Goal: Task Accomplishment & Management: Manage account settings

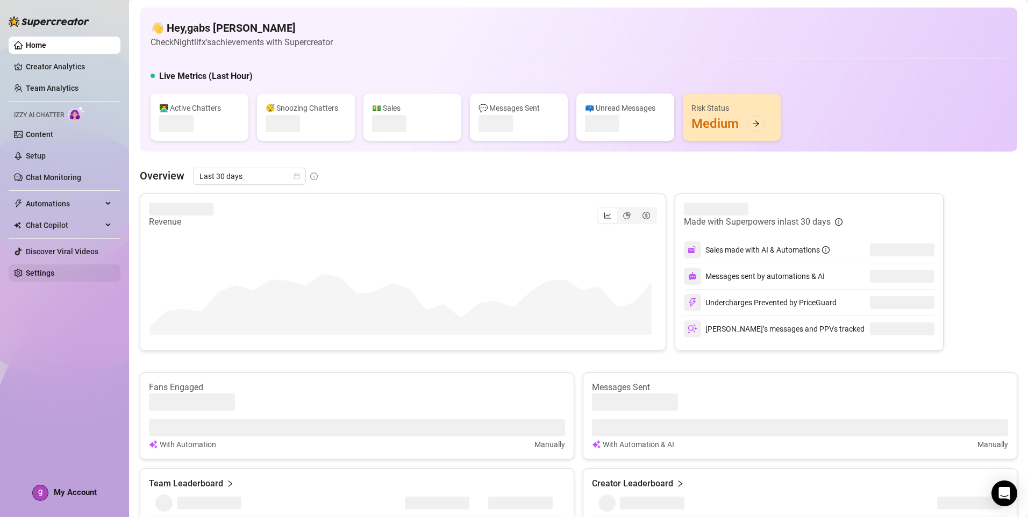
click at [54, 275] on link "Settings" at bounding box center [40, 273] width 29 height 9
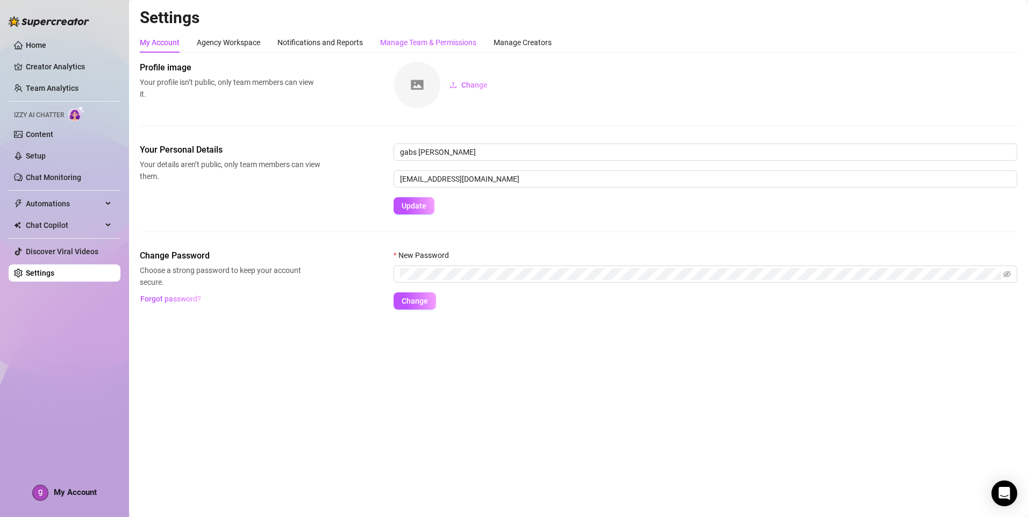
click at [417, 45] on div "Manage Team & Permissions" at bounding box center [428, 43] width 96 height 12
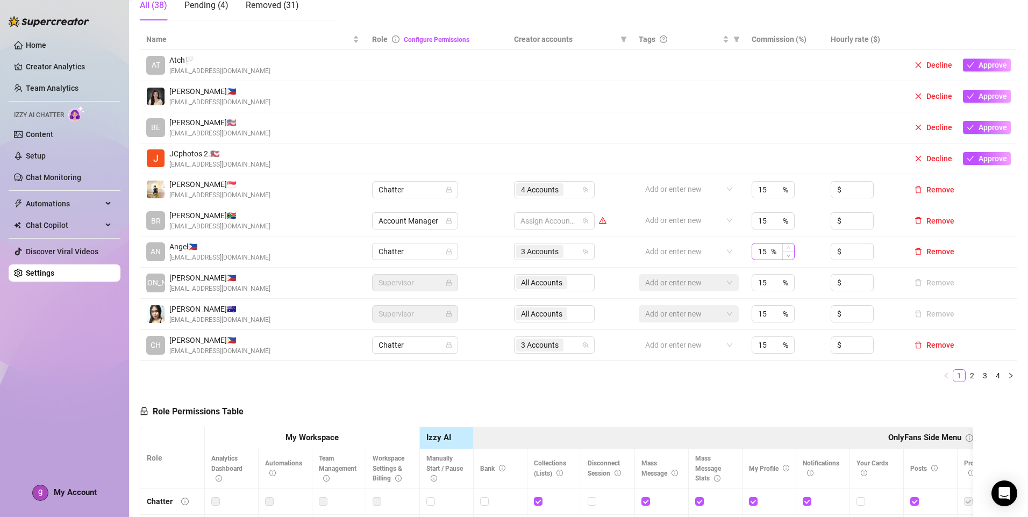
scroll to position [215, 0]
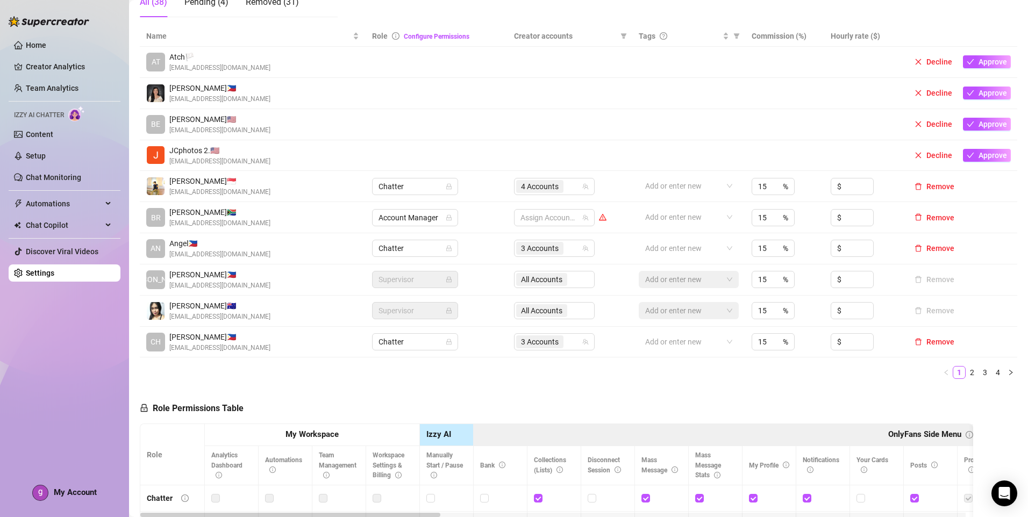
drag, startPoint x: 993, startPoint y: 374, endPoint x: 934, endPoint y: 381, distance: 60.1
click at [993, 374] on link "4" at bounding box center [998, 373] width 12 height 12
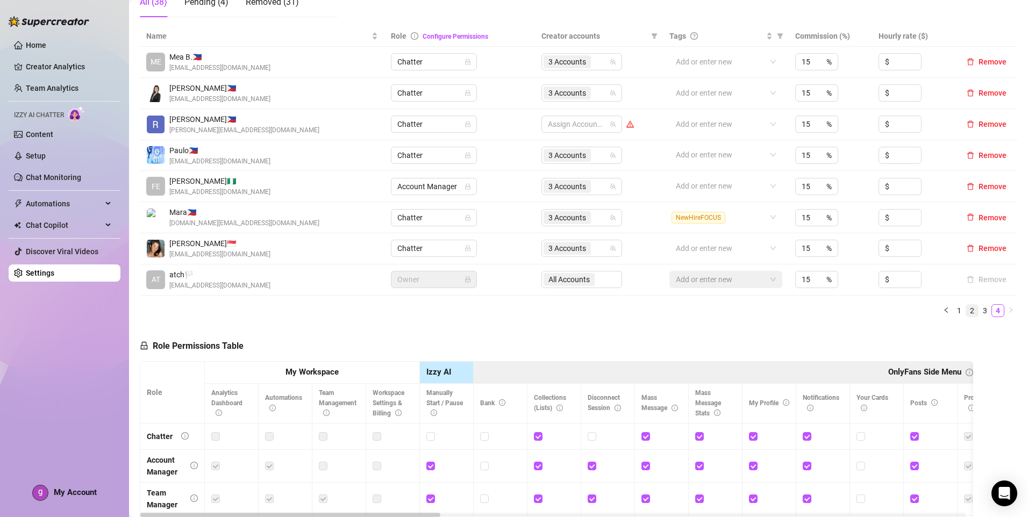
click at [967, 312] on link "2" at bounding box center [973, 311] width 12 height 12
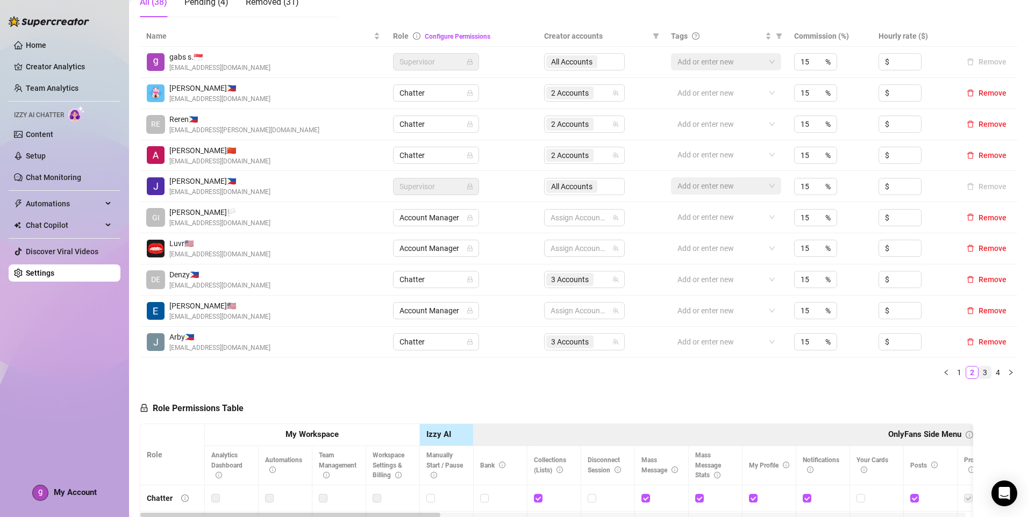
click at [980, 373] on link "3" at bounding box center [986, 373] width 12 height 12
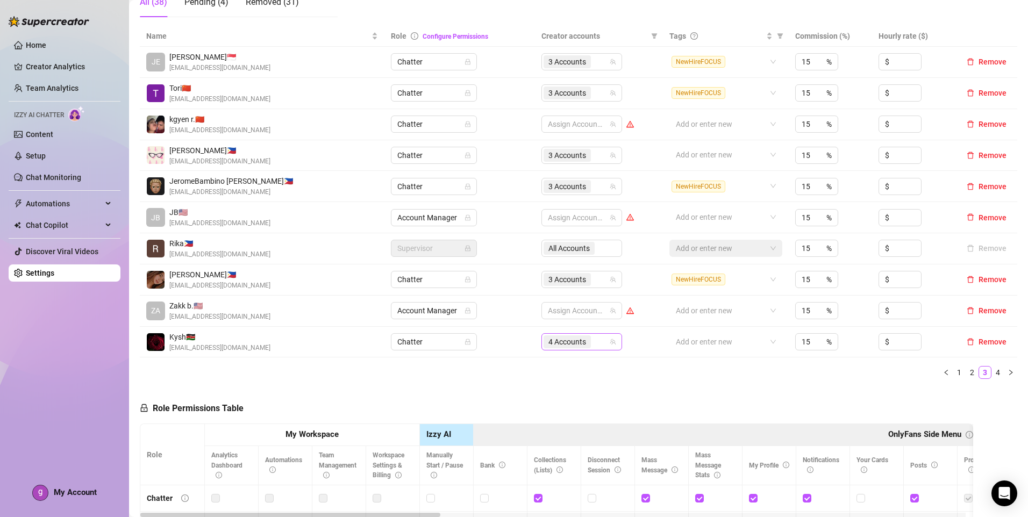
click at [599, 344] on div "4 Accounts" at bounding box center [576, 342] width 65 height 15
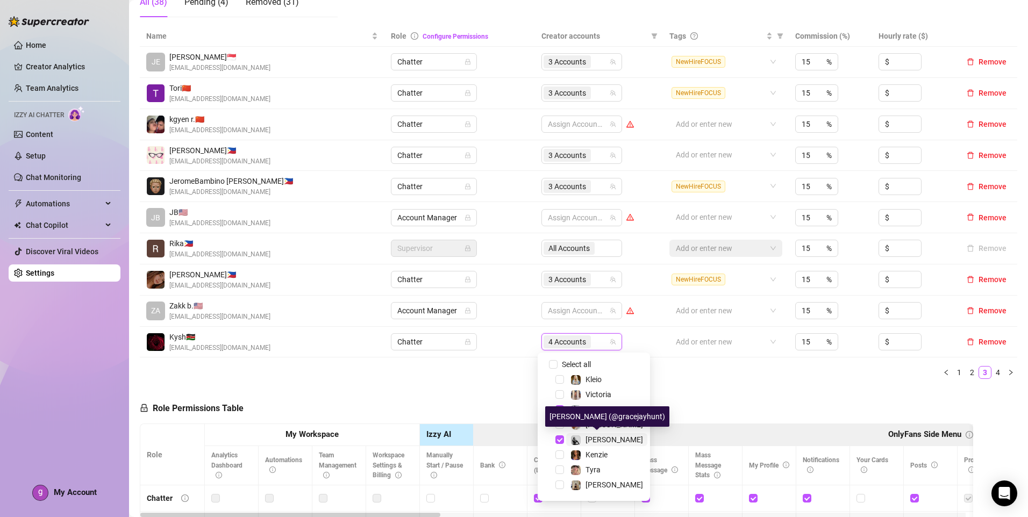
click at [600, 436] on span "[PERSON_NAME]" at bounding box center [615, 440] width 58 height 9
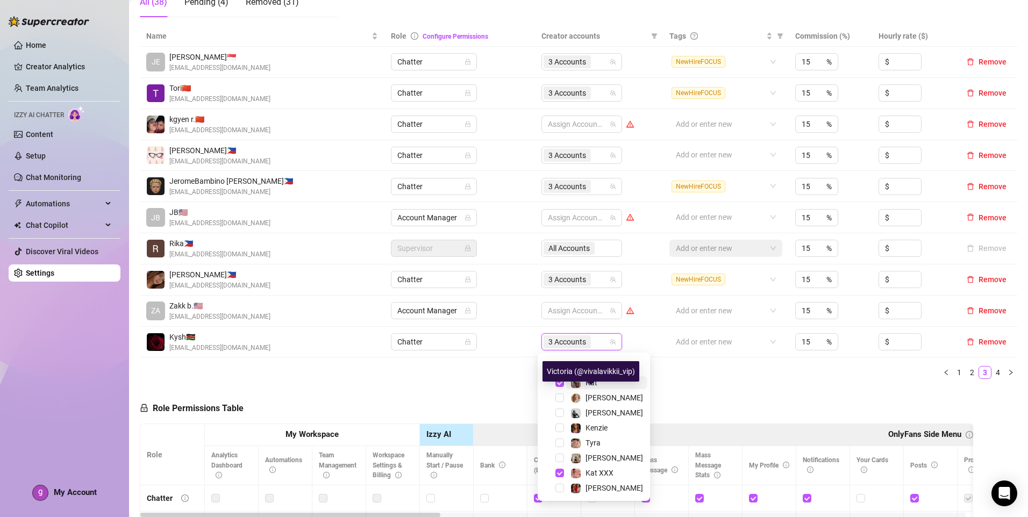
scroll to position [54, 0]
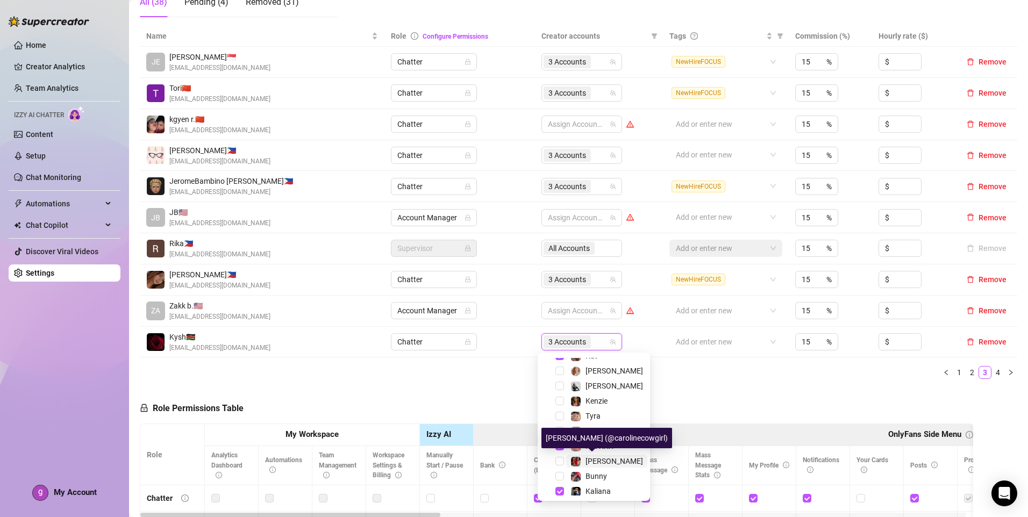
click at [599, 464] on span "[PERSON_NAME]" at bounding box center [615, 461] width 58 height 9
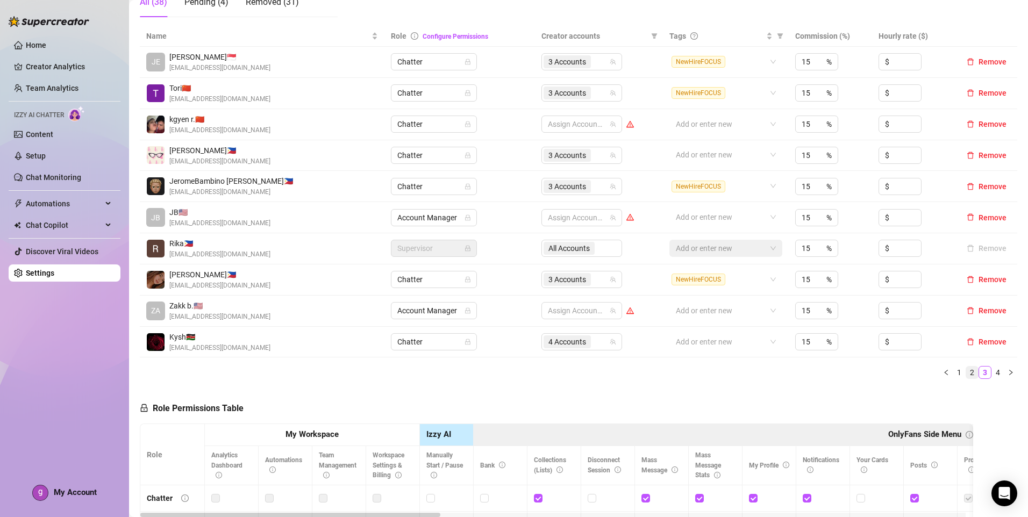
click at [967, 375] on link "2" at bounding box center [973, 373] width 12 height 12
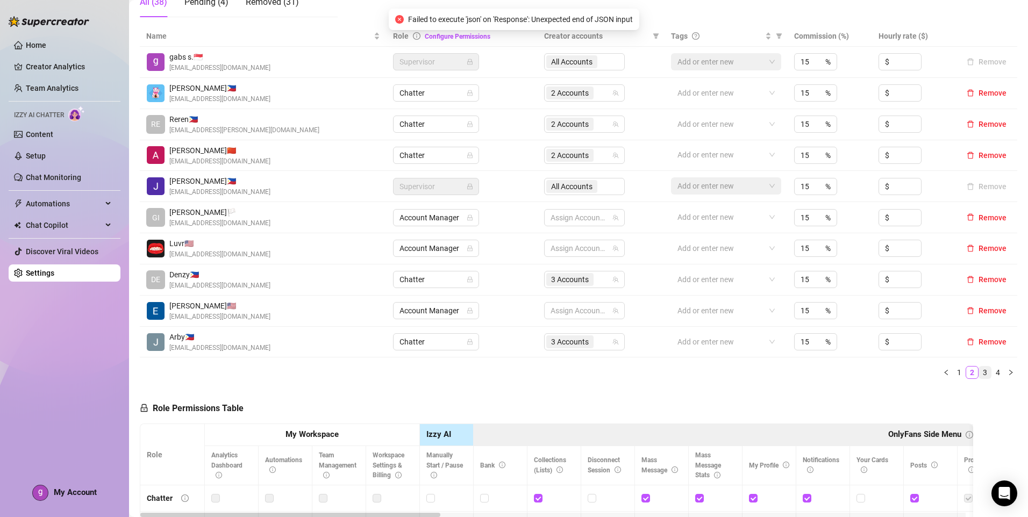
click at [980, 377] on link "3" at bounding box center [986, 373] width 12 height 12
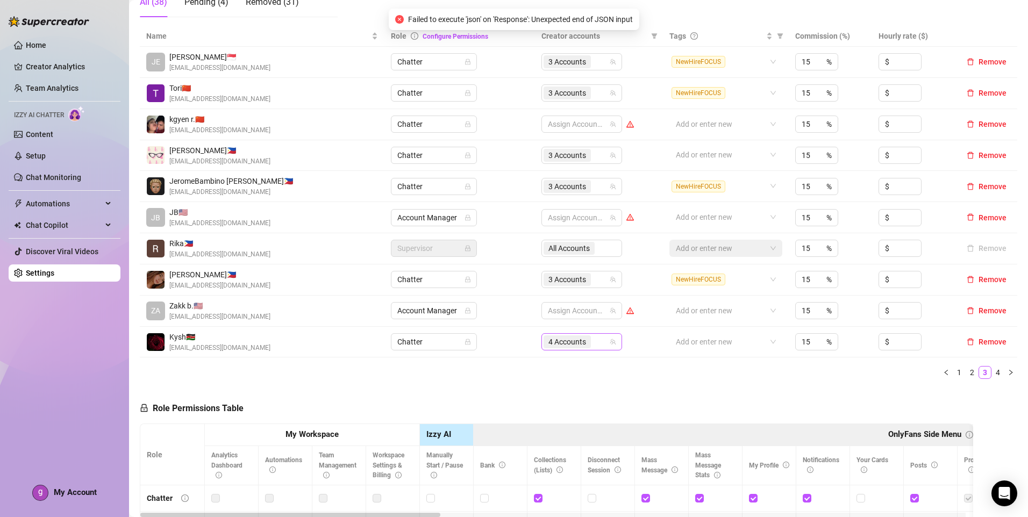
click at [596, 342] on div "4 Accounts" at bounding box center [576, 342] width 65 height 15
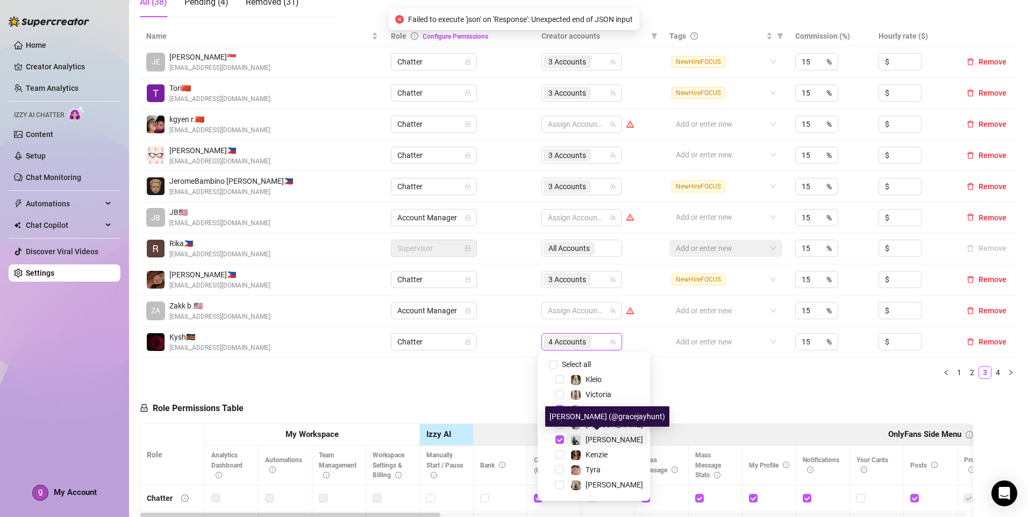
click at [599, 439] on span "[PERSON_NAME]" at bounding box center [615, 440] width 58 height 9
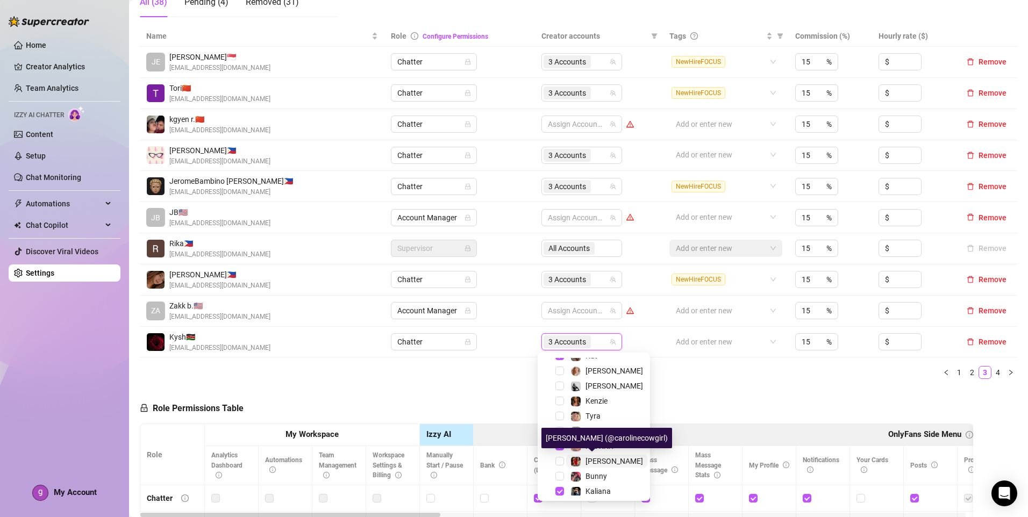
click at [598, 458] on span "[PERSON_NAME]" at bounding box center [615, 461] width 58 height 9
drag, startPoint x: 709, startPoint y: 400, endPoint x: 720, endPoint y: 399, distance: 10.8
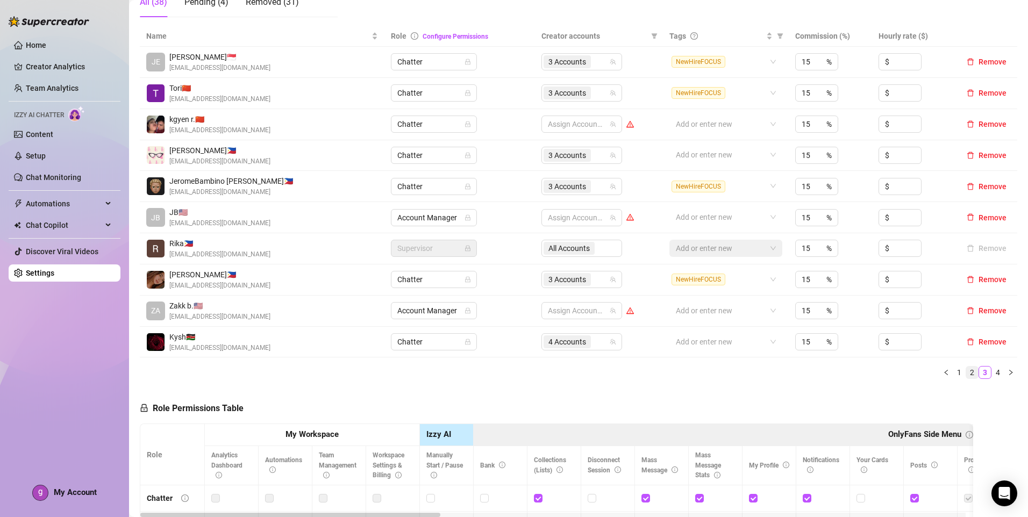
click at [967, 373] on link "2" at bounding box center [973, 373] width 12 height 12
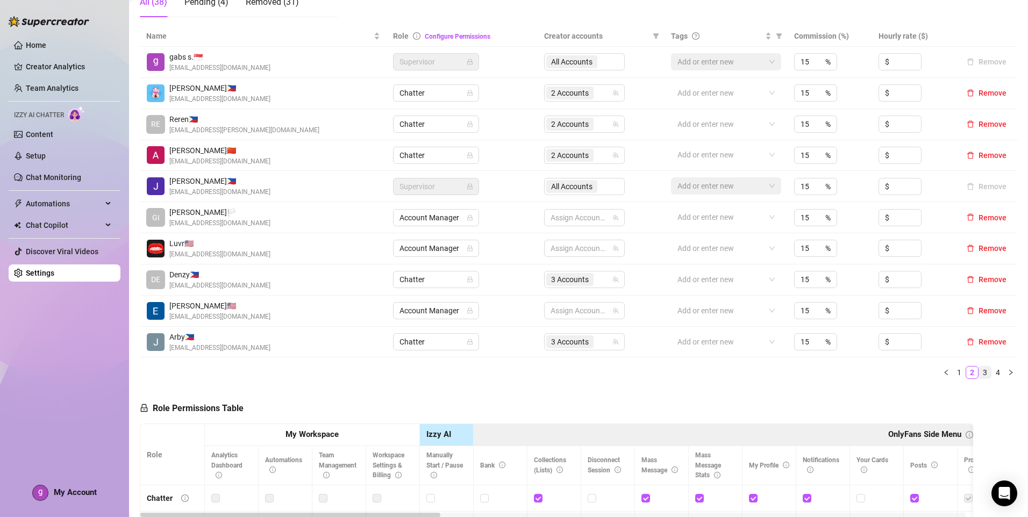
click at [980, 377] on link "3" at bounding box center [986, 373] width 12 height 12
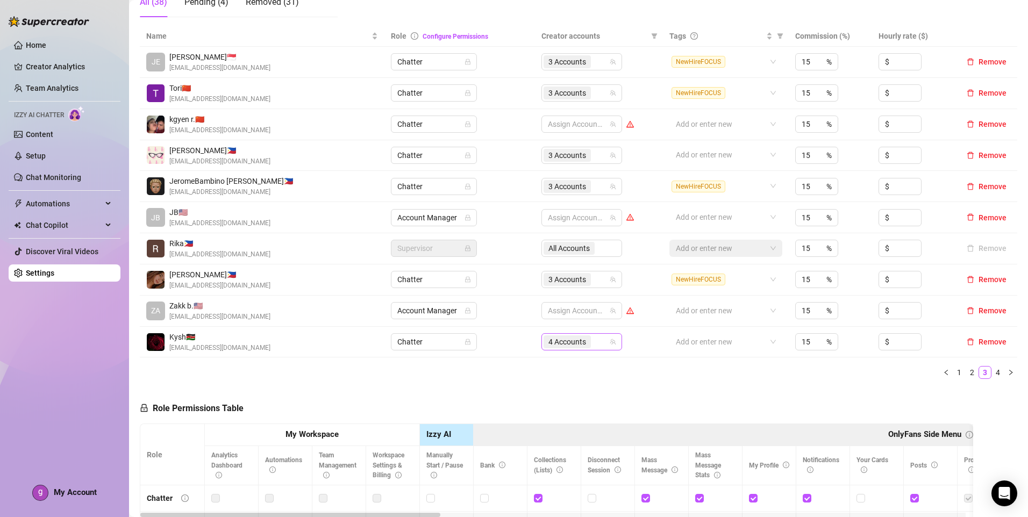
click at [586, 339] on span "4 Accounts" at bounding box center [567, 342] width 47 height 13
click at [596, 189] on div "3 Accounts" at bounding box center [576, 186] width 65 height 15
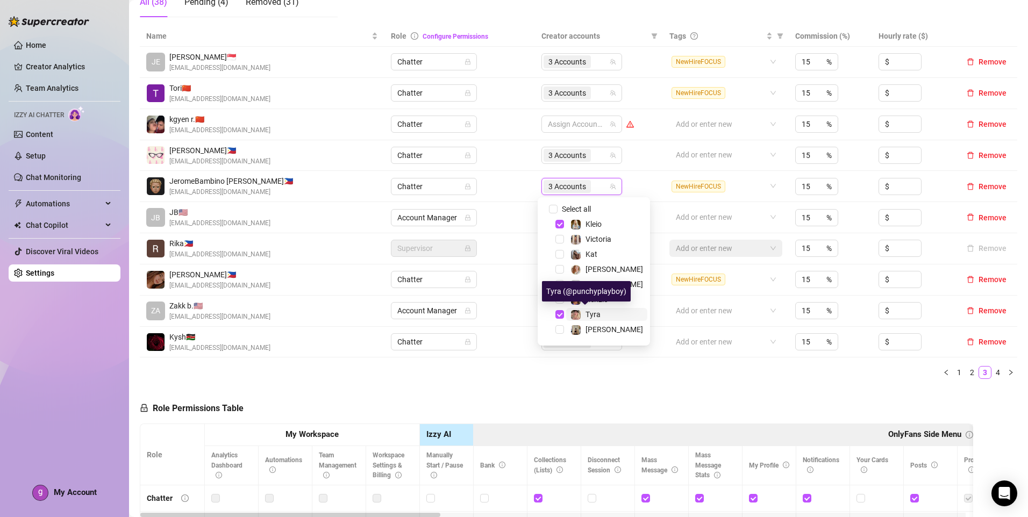
click at [597, 311] on span "Tyra" at bounding box center [593, 314] width 15 height 9
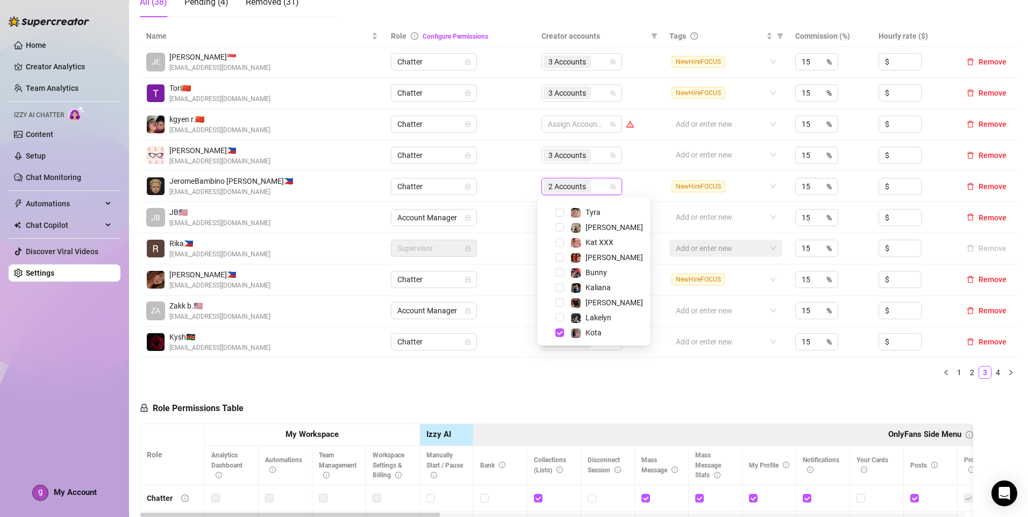
scroll to position [103, 0]
click at [601, 313] on span "Lakelyn" at bounding box center [599, 317] width 26 height 9
click at [663, 385] on div "Name Role Configure Permissions Creator accounts Tags Commission (%) Hourly rat…" at bounding box center [579, 207] width 878 height 362
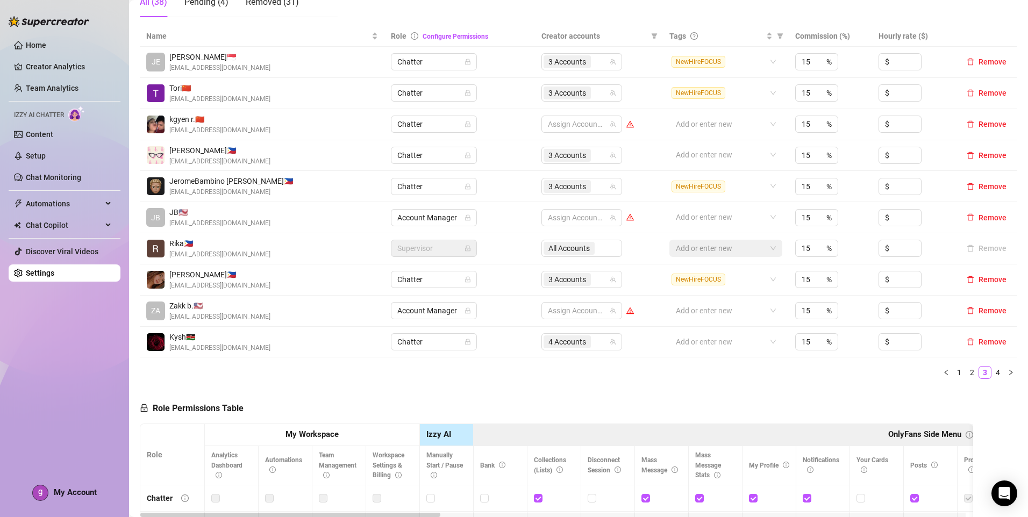
drag, startPoint x: 963, startPoint y: 375, endPoint x: 973, endPoint y: 398, distance: 24.6
click at [967, 374] on link "2" at bounding box center [973, 373] width 12 height 12
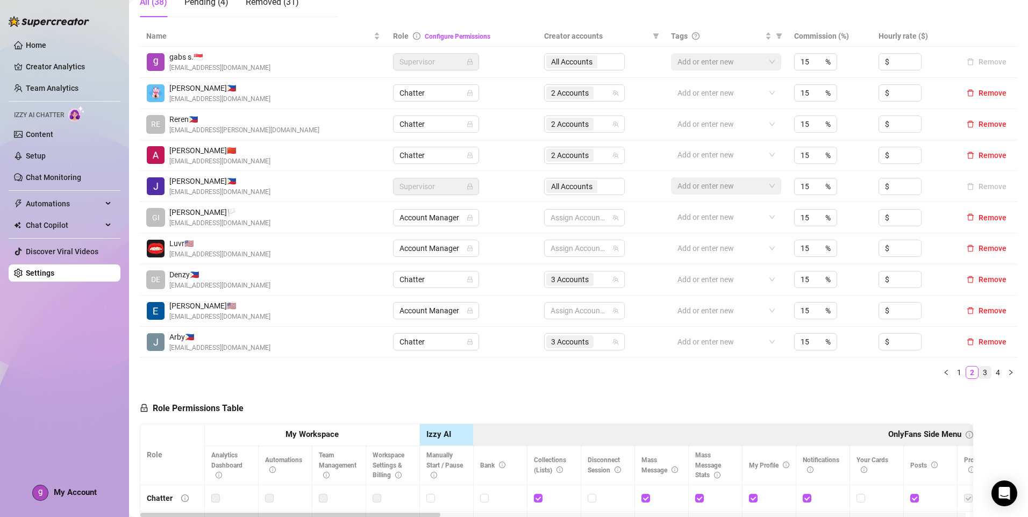
click at [980, 373] on link "3" at bounding box center [986, 373] width 12 height 12
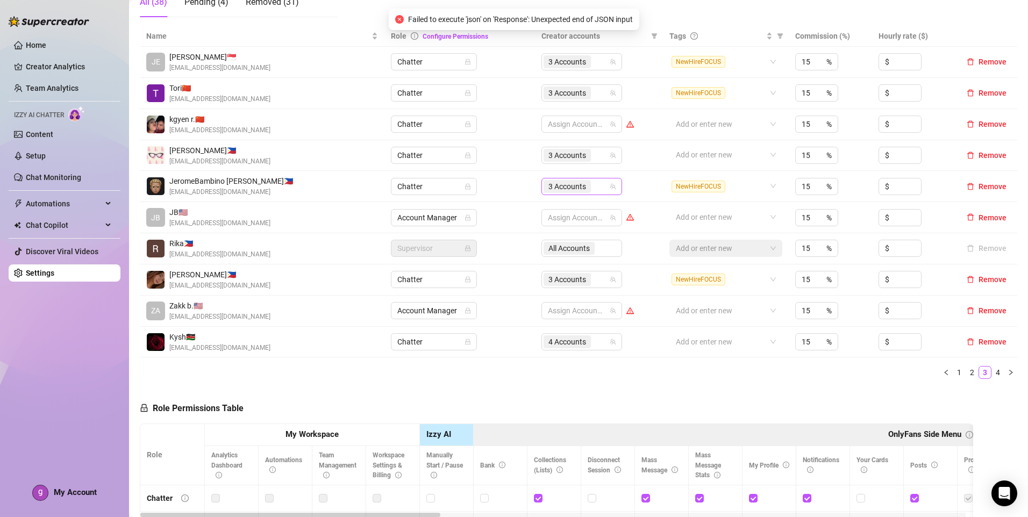
click at [594, 187] on div "3 Accounts" at bounding box center [576, 186] width 65 height 15
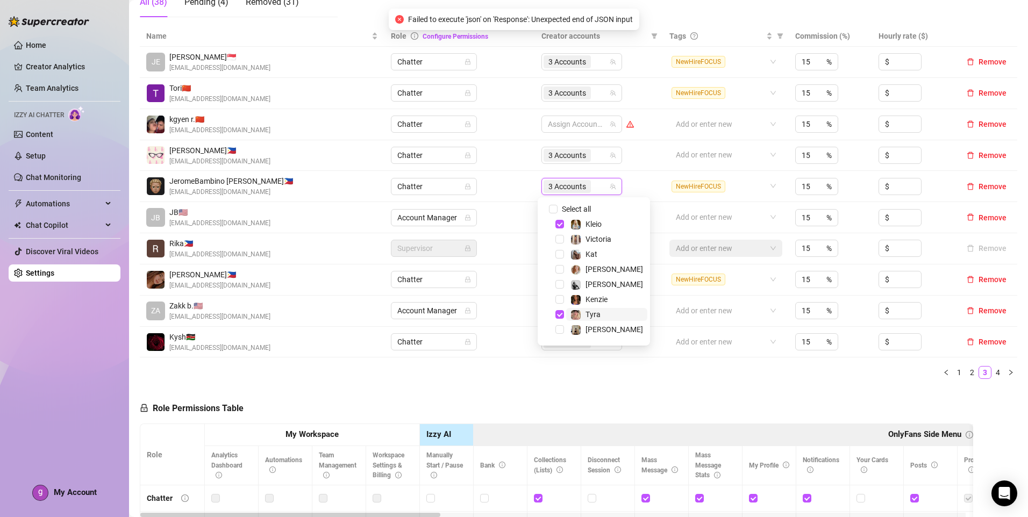
click at [592, 313] on span "Tyra" at bounding box center [593, 314] width 15 height 9
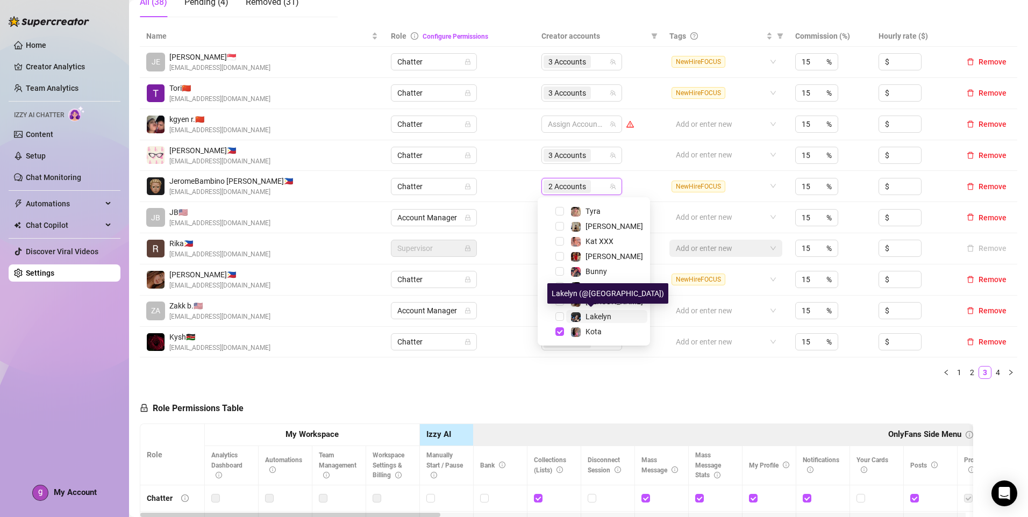
click at [605, 315] on span "Lakelyn" at bounding box center [599, 317] width 26 height 9
click at [654, 380] on div "Name Role Configure Permissions Creator accounts Tags Commission (%) Hourly rat…" at bounding box center [579, 207] width 878 height 362
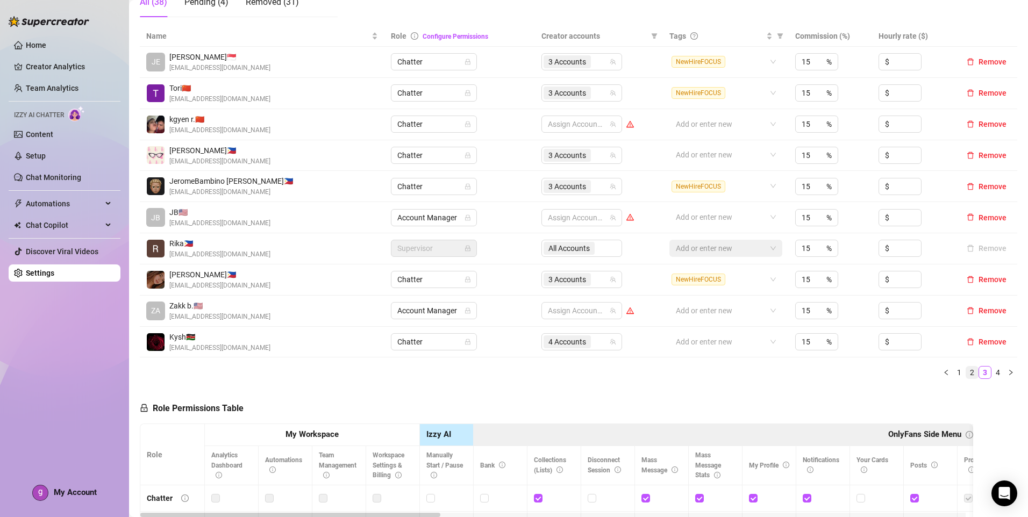
click at [967, 376] on link "2" at bounding box center [973, 373] width 12 height 12
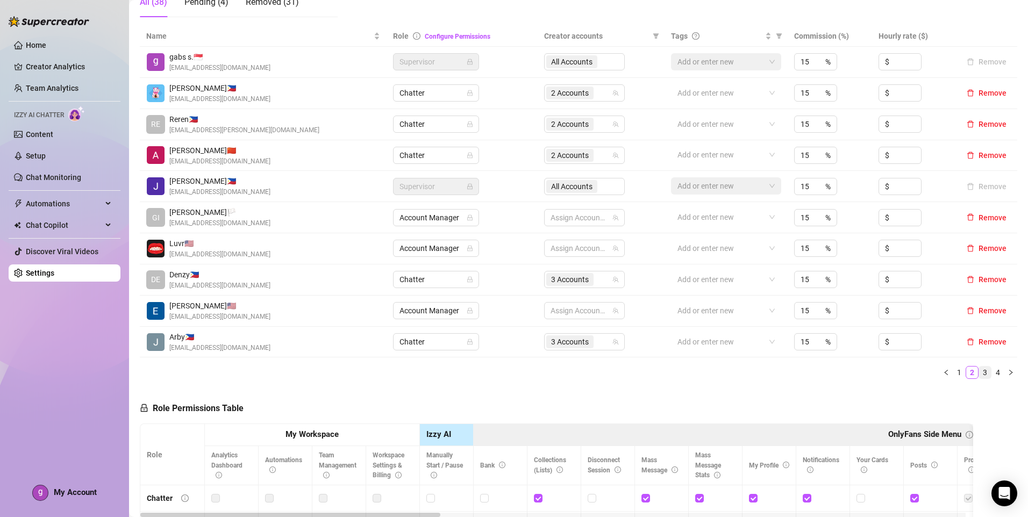
click at [980, 377] on link "3" at bounding box center [986, 373] width 12 height 12
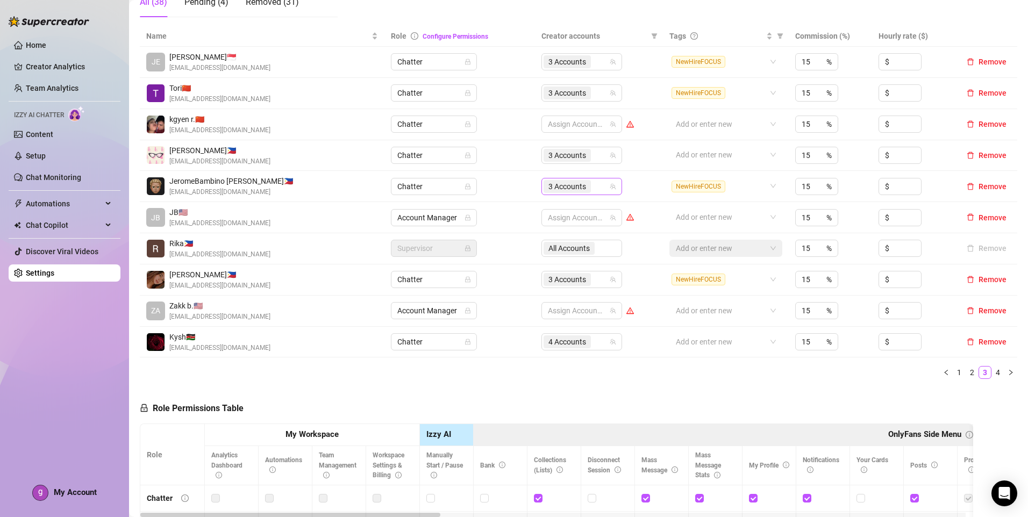
click at [604, 191] on div "3 Accounts" at bounding box center [576, 186] width 65 height 15
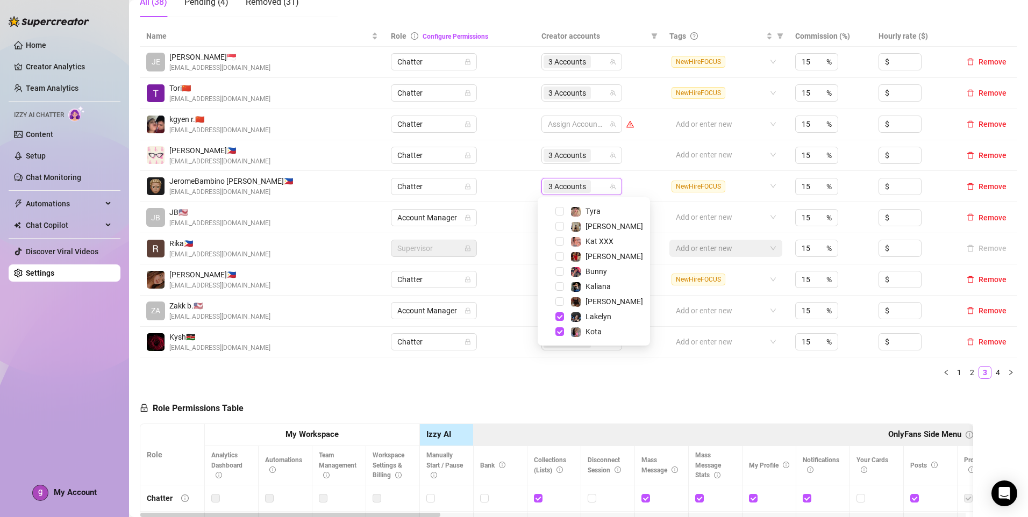
click at [650, 373] on ul "1 2 3 4" at bounding box center [579, 372] width 878 height 13
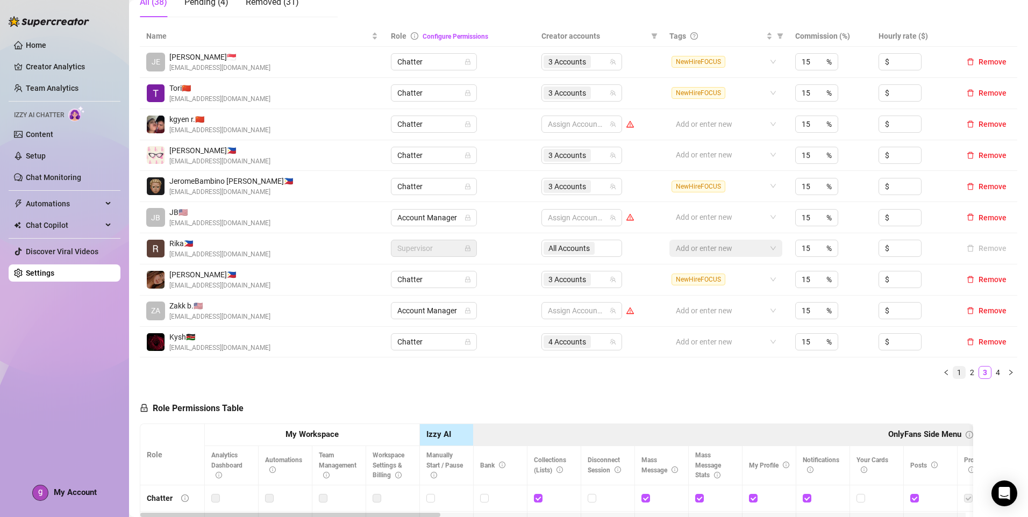
click at [954, 377] on link "1" at bounding box center [960, 373] width 12 height 12
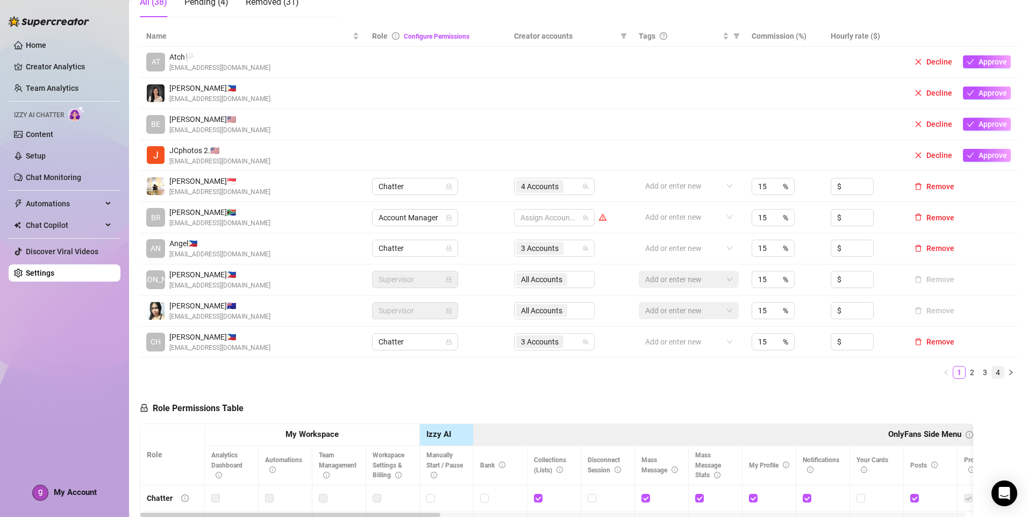
click at [992, 375] on link "4" at bounding box center [998, 373] width 12 height 12
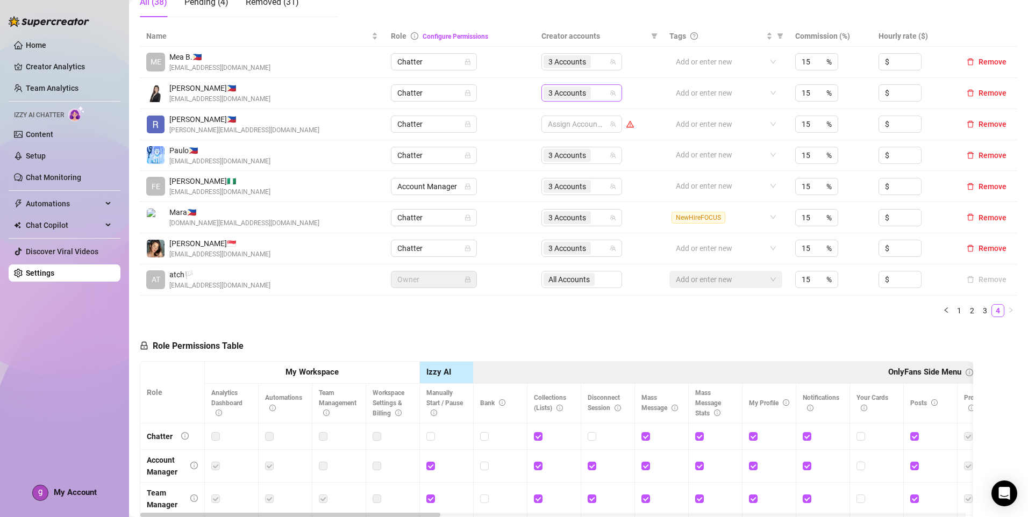
click at [596, 92] on div "3 Accounts" at bounding box center [576, 93] width 65 height 15
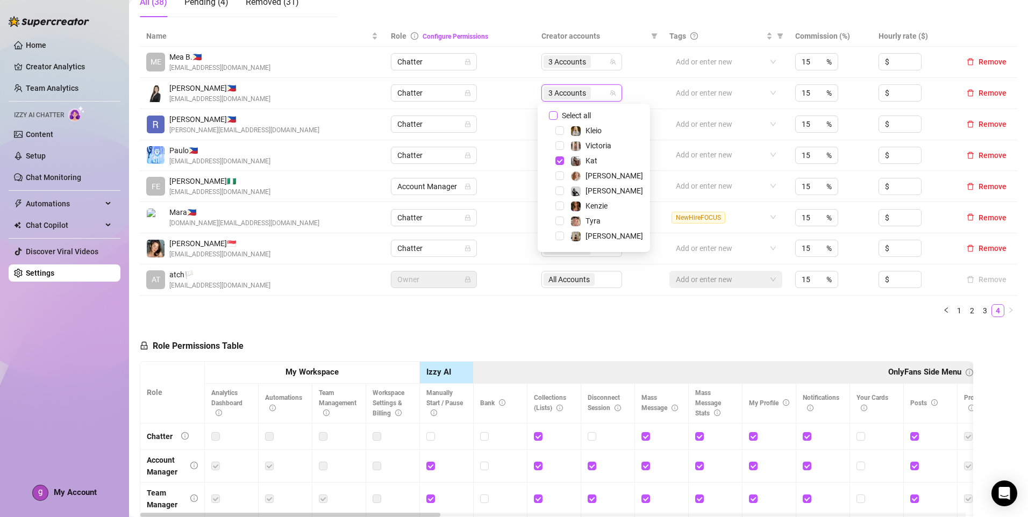
click at [594, 115] on span "Select all" at bounding box center [577, 116] width 38 height 12
click at [558, 115] on input "Select all" at bounding box center [553, 115] width 9 height 9
click at [594, 115] on span "Select all" at bounding box center [577, 116] width 38 height 12
click at [558, 115] on input "Select all" at bounding box center [553, 115] width 9 height 9
checkbox input "false"
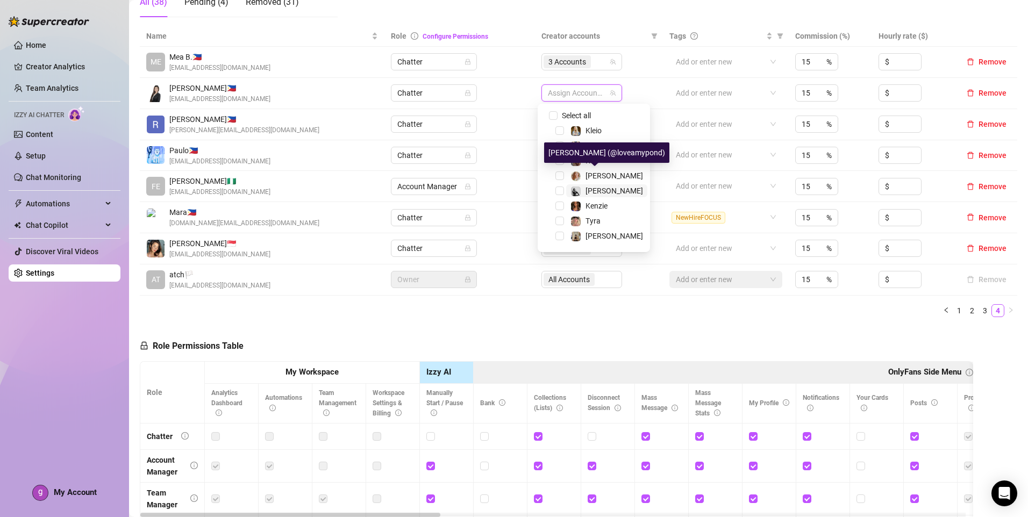
click at [602, 187] on span "[PERSON_NAME]" at bounding box center [615, 191] width 58 height 9
click at [603, 235] on span "[PERSON_NAME]" at bounding box center [615, 236] width 58 height 9
click at [605, 224] on span "Tyra" at bounding box center [606, 221] width 81 height 13
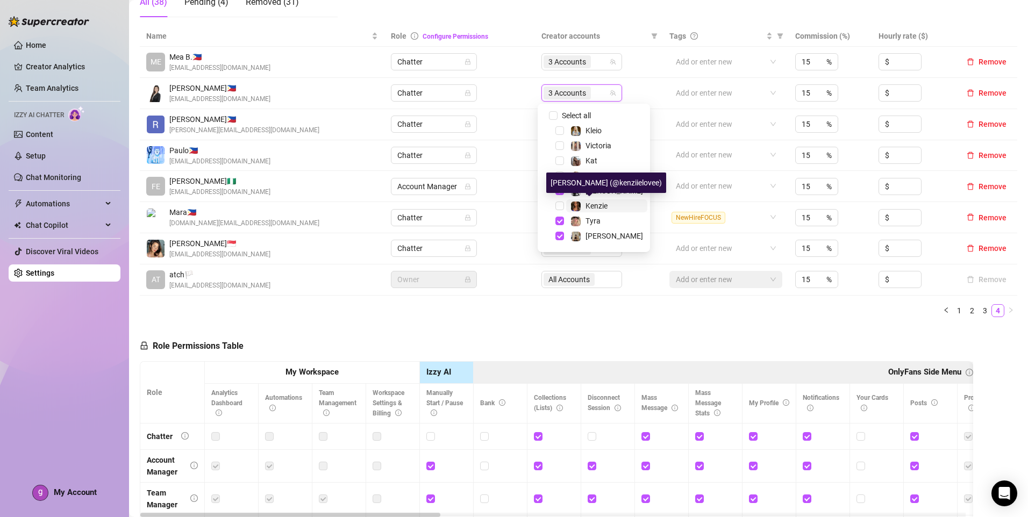
drag, startPoint x: 599, startPoint y: 208, endPoint x: 608, endPoint y: 211, distance: 9.7
click at [599, 207] on span "Kenzie" at bounding box center [597, 206] width 22 height 9
click at [659, 301] on div "Name Role Configure Permissions Creator accounts Tags Commission (%) Hourly rat…" at bounding box center [579, 172] width 878 height 292
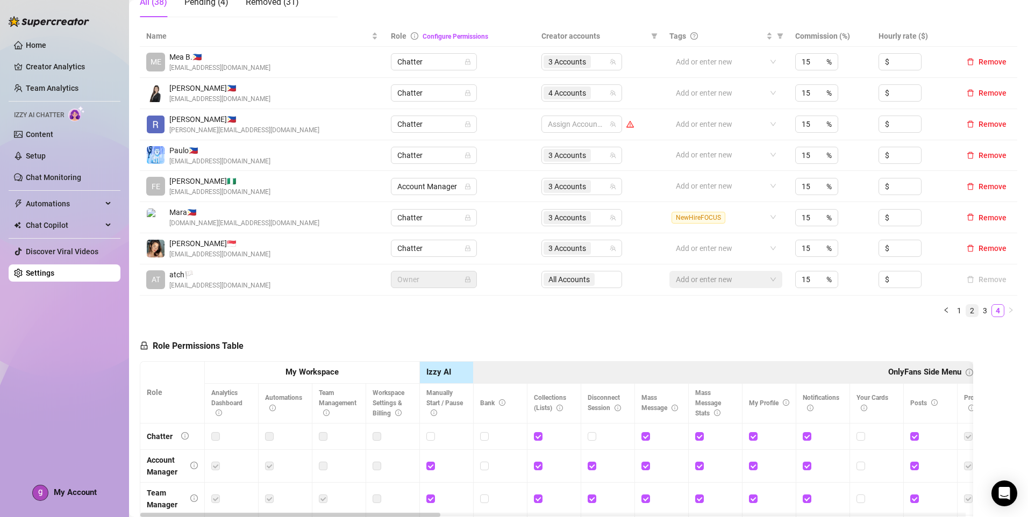
click at [967, 309] on link "2" at bounding box center [973, 311] width 12 height 12
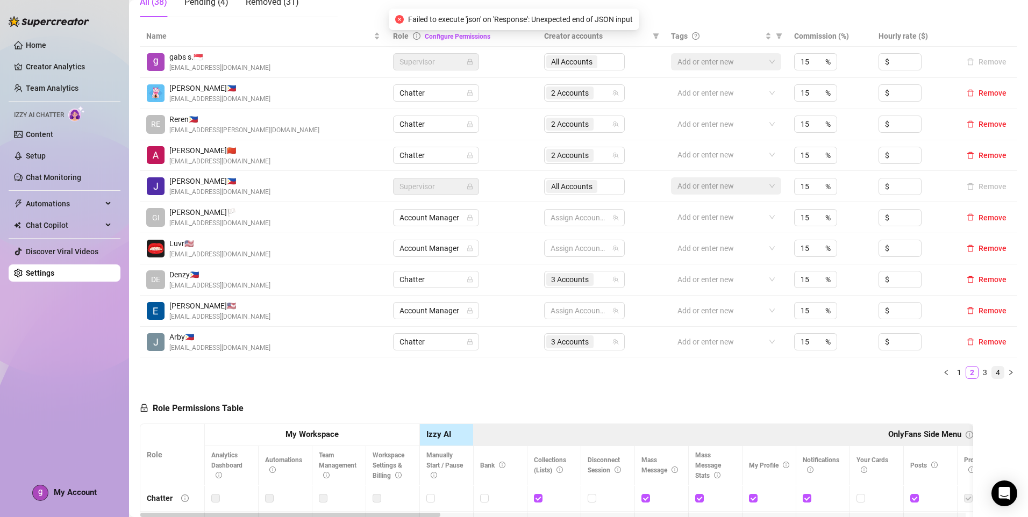
click at [992, 372] on link "4" at bounding box center [998, 373] width 12 height 12
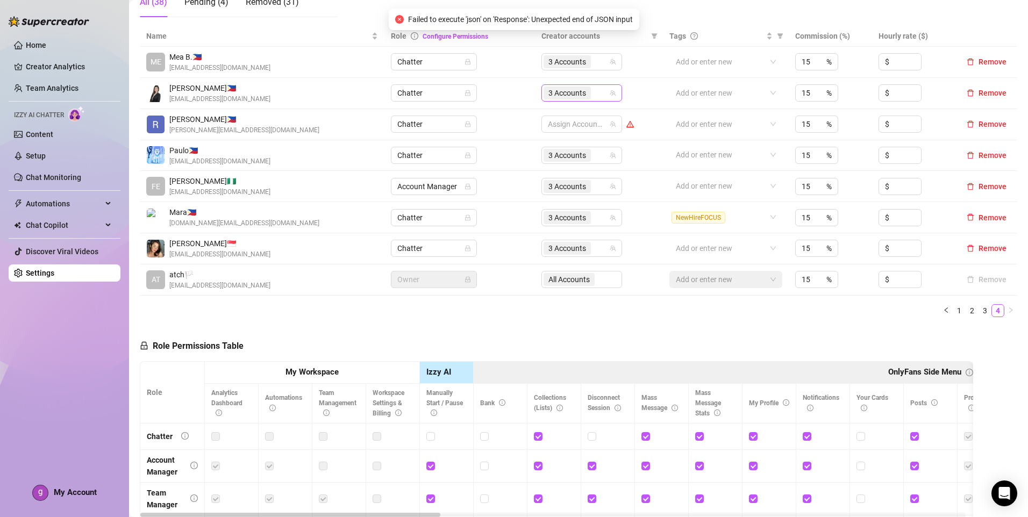
click at [593, 95] on input "search" at bounding box center [594, 93] width 2 height 13
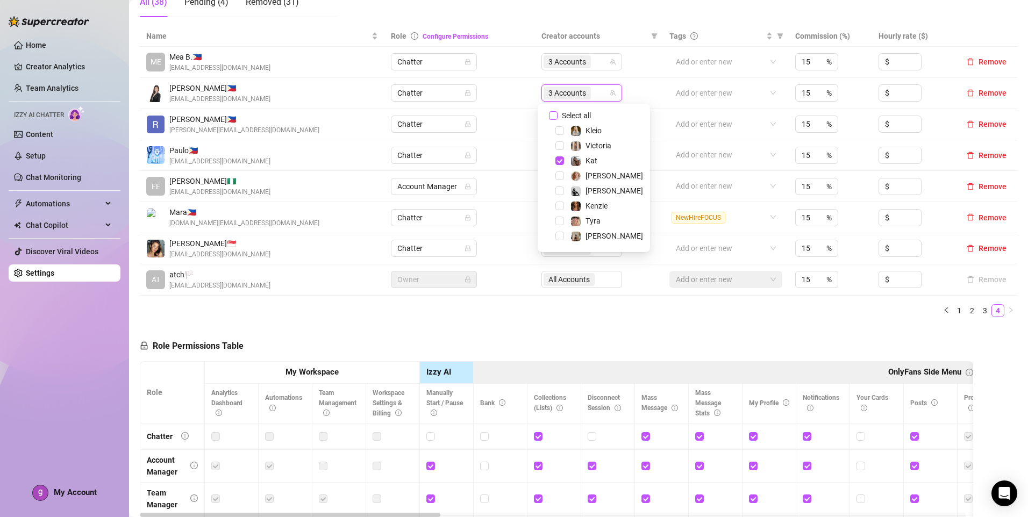
click at [557, 112] on input "Select all" at bounding box center [553, 115] width 9 height 9
checkbox input "false"
click at [590, 191] on span "[PERSON_NAME]" at bounding box center [615, 191] width 58 height 9
click at [595, 203] on span "Kenzie" at bounding box center [597, 206] width 22 height 9
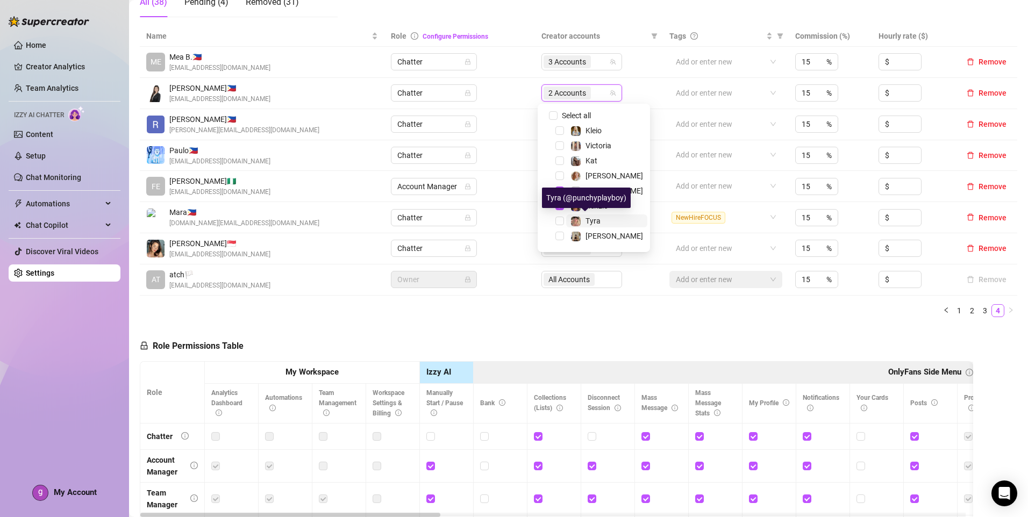
click at [597, 222] on span "Tyra" at bounding box center [593, 221] width 15 height 9
click at [599, 228] on div "Tyra" at bounding box center [594, 221] width 107 height 13
click at [597, 234] on span "[PERSON_NAME]" at bounding box center [615, 236] width 58 height 9
click at [683, 317] on ul "1 2 3 4" at bounding box center [579, 310] width 878 height 13
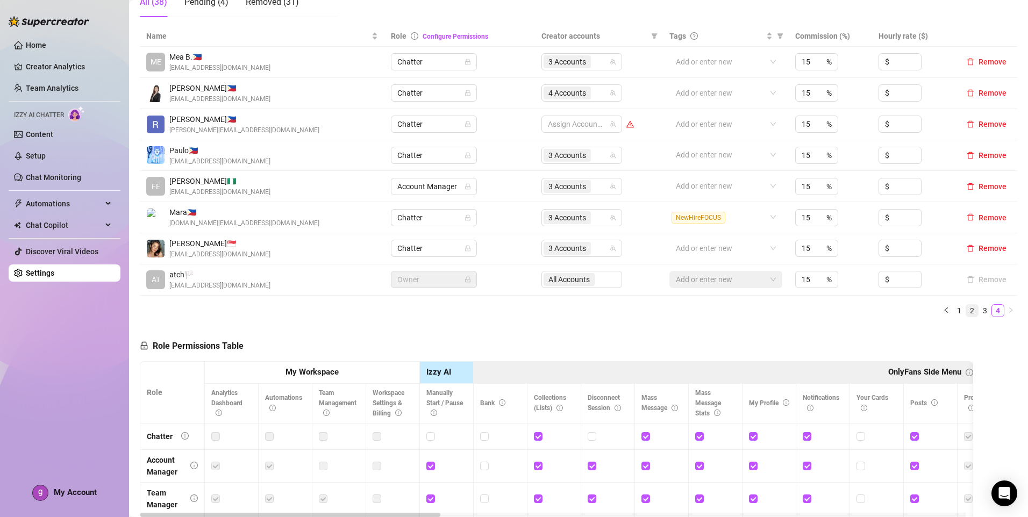
click at [967, 313] on link "2" at bounding box center [973, 311] width 12 height 12
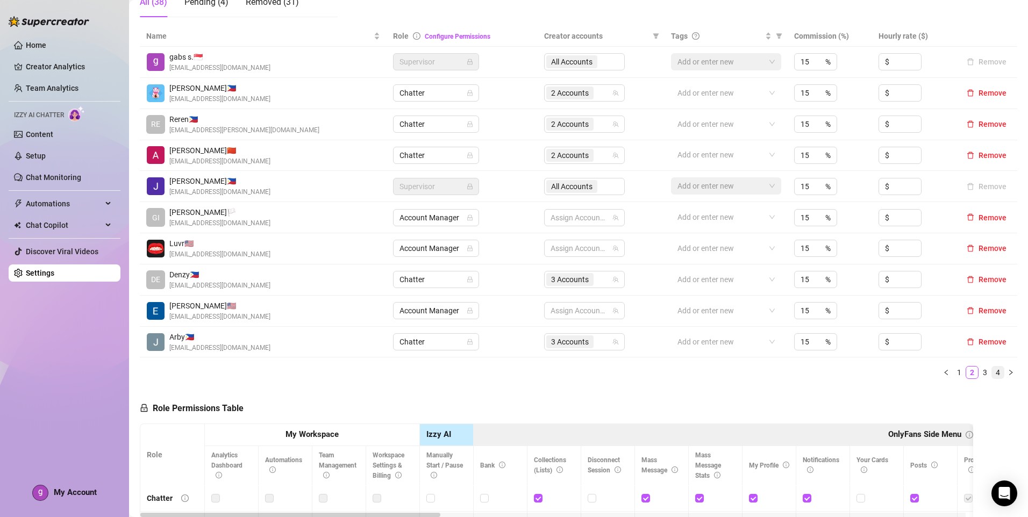
click at [992, 374] on link "4" at bounding box center [998, 373] width 12 height 12
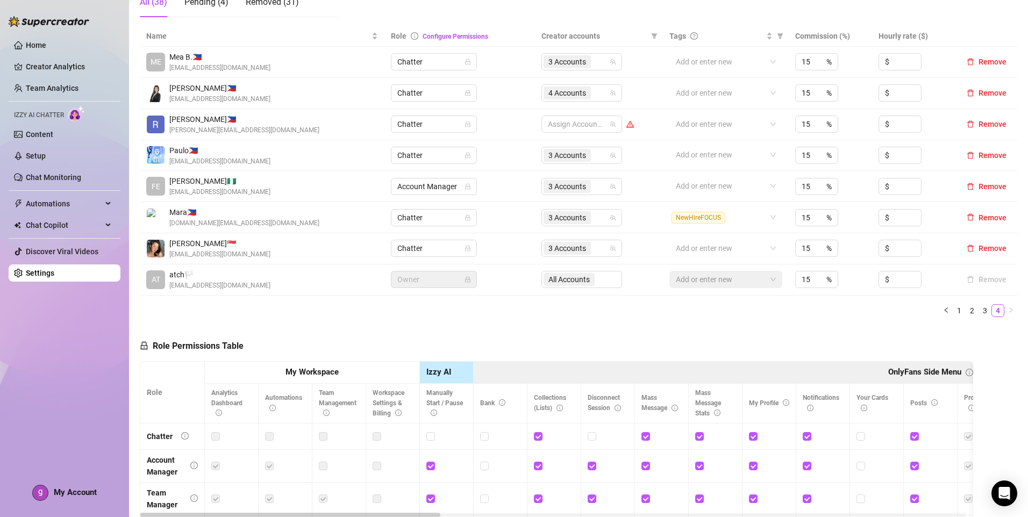
click at [81, 492] on span "My Account" at bounding box center [75, 493] width 43 height 10
click at [86, 493] on span "My Account" at bounding box center [75, 493] width 43 height 10
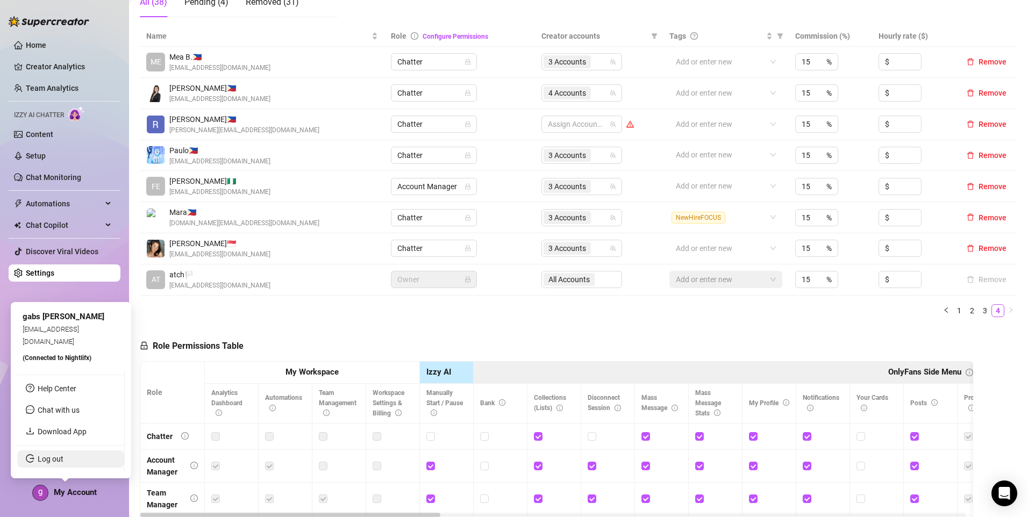
click at [63, 462] on link "Log out" at bounding box center [51, 459] width 26 height 9
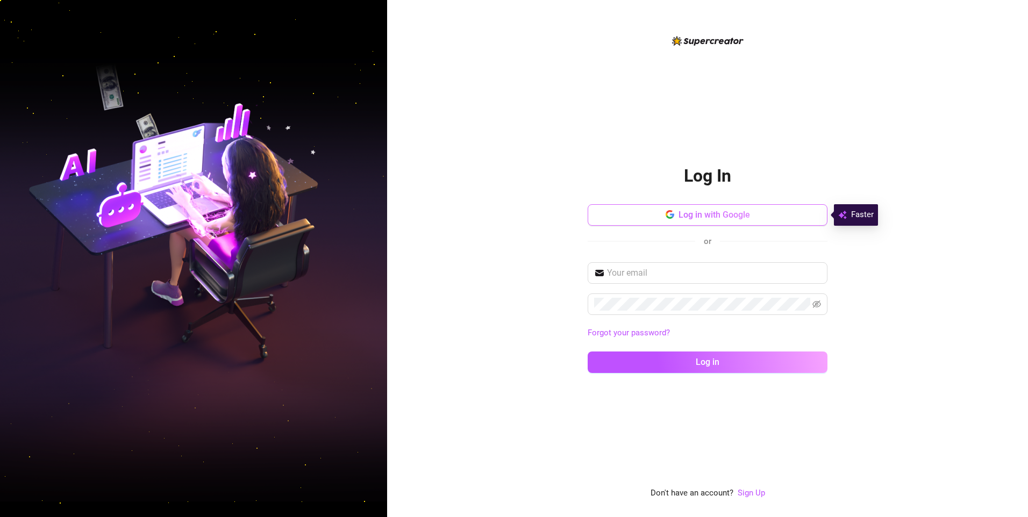
click at [648, 223] on button "Log in with Google" at bounding box center [708, 215] width 240 height 22
